Goal: Information Seeking & Learning: Learn about a topic

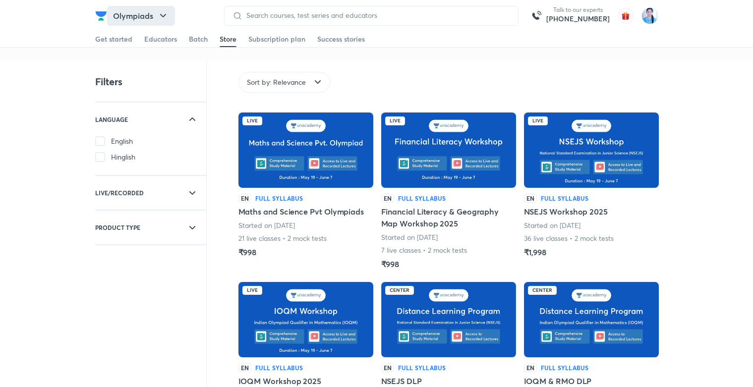
click at [121, 12] on button "Olympiads" at bounding box center [141, 16] width 68 height 20
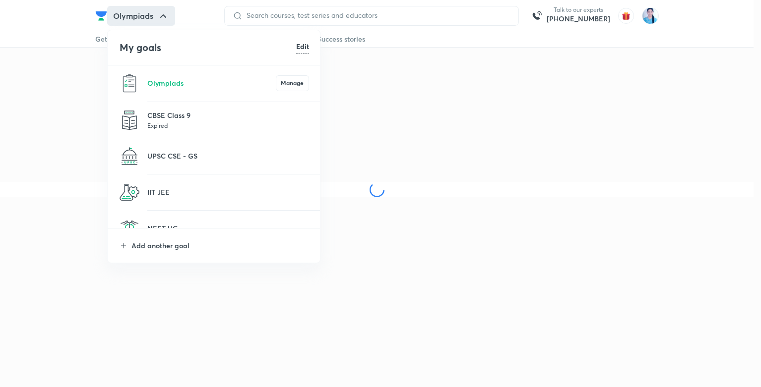
click at [167, 238] on li "Add another goal" at bounding box center [214, 246] width 213 height 34
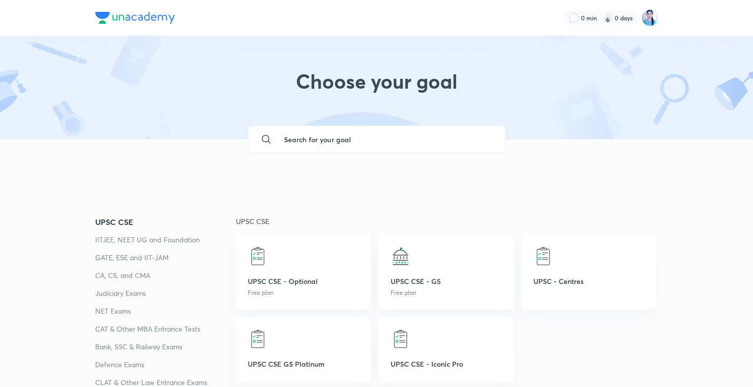
click at [319, 134] on input "text" at bounding box center [386, 139] width 221 height 27
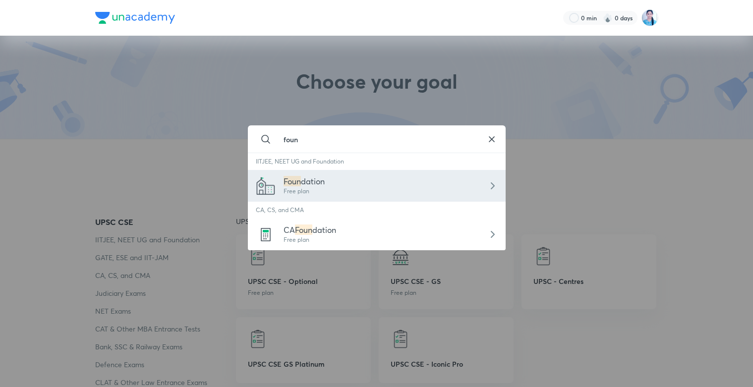
click at [294, 197] on div "Foun dation Free plan" at bounding box center [377, 186] width 258 height 32
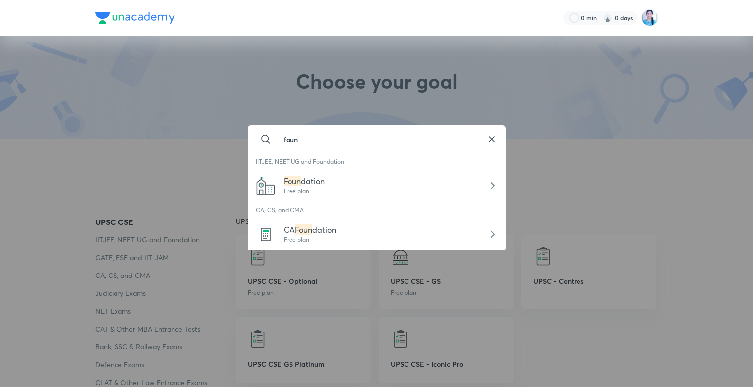
type input "Foundation"
click at [375, 142] on input "Foundation" at bounding box center [377, 139] width 202 height 27
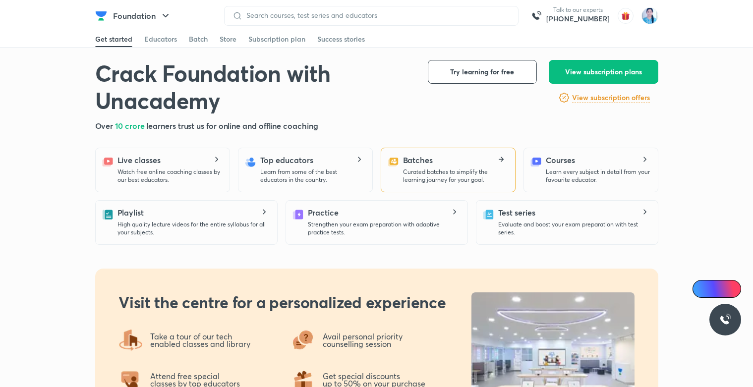
click at [410, 169] on p "Curated batches to simplify the learning journey for your goal." at bounding box center [455, 176] width 104 height 16
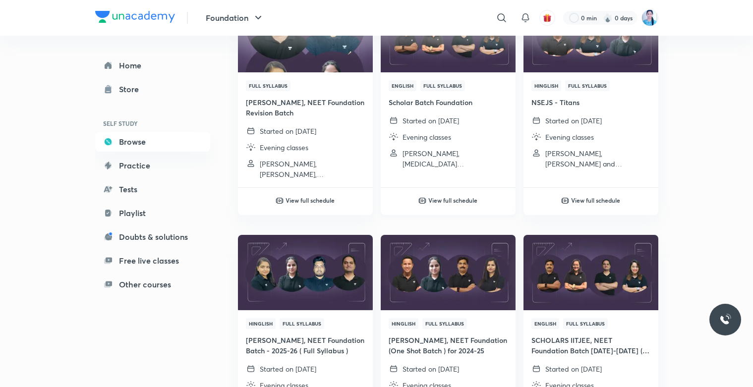
scroll to position [179, 0]
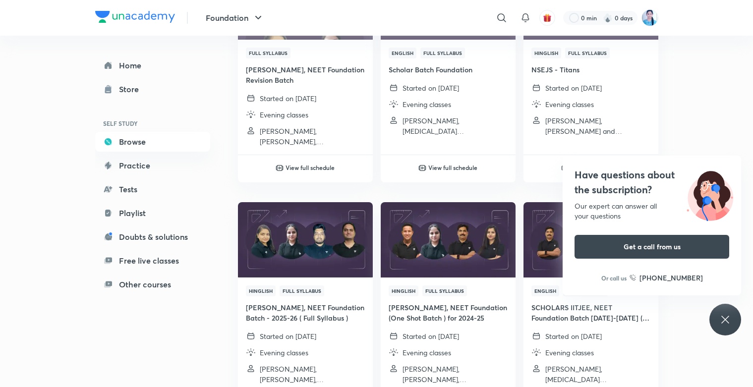
click at [731, 314] on icon at bounding box center [726, 320] width 12 height 12
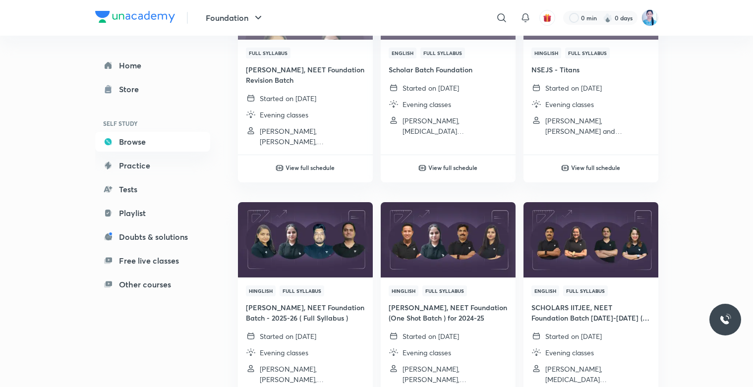
scroll to position [89, 0]
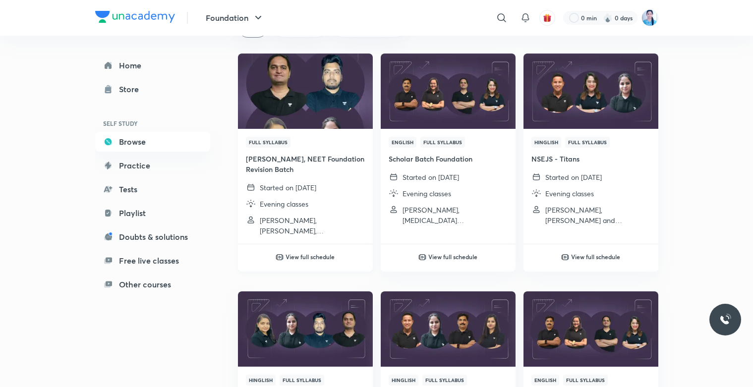
click at [313, 114] on img at bounding box center [305, 91] width 137 height 77
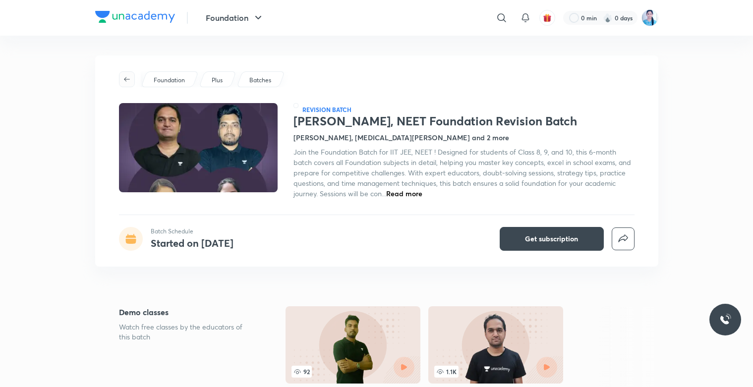
click at [121, 81] on span "button" at bounding box center [127, 79] width 15 height 8
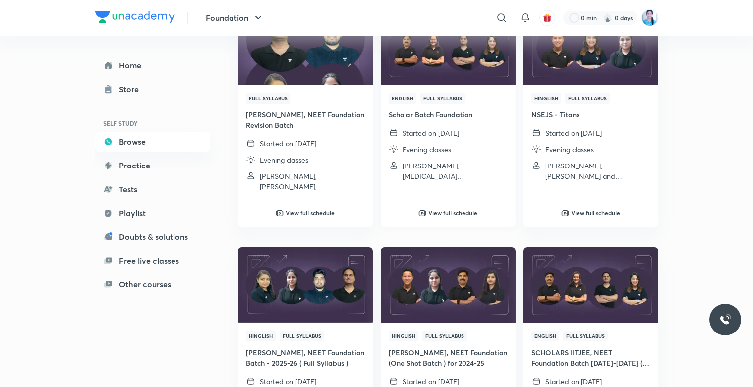
scroll to position [179, 0]
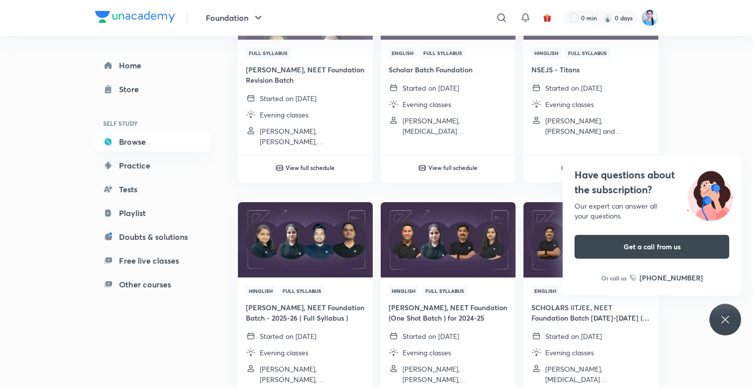
click at [734, 317] on div "Have questions about the subscription? Our expert can answer all your questions…" at bounding box center [726, 320] width 32 height 32
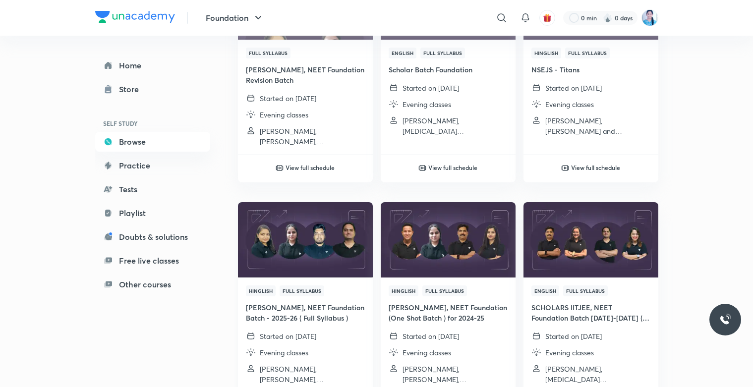
click at [328, 243] on img at bounding box center [305, 239] width 137 height 77
